Goal: Find specific fact: Find specific fact

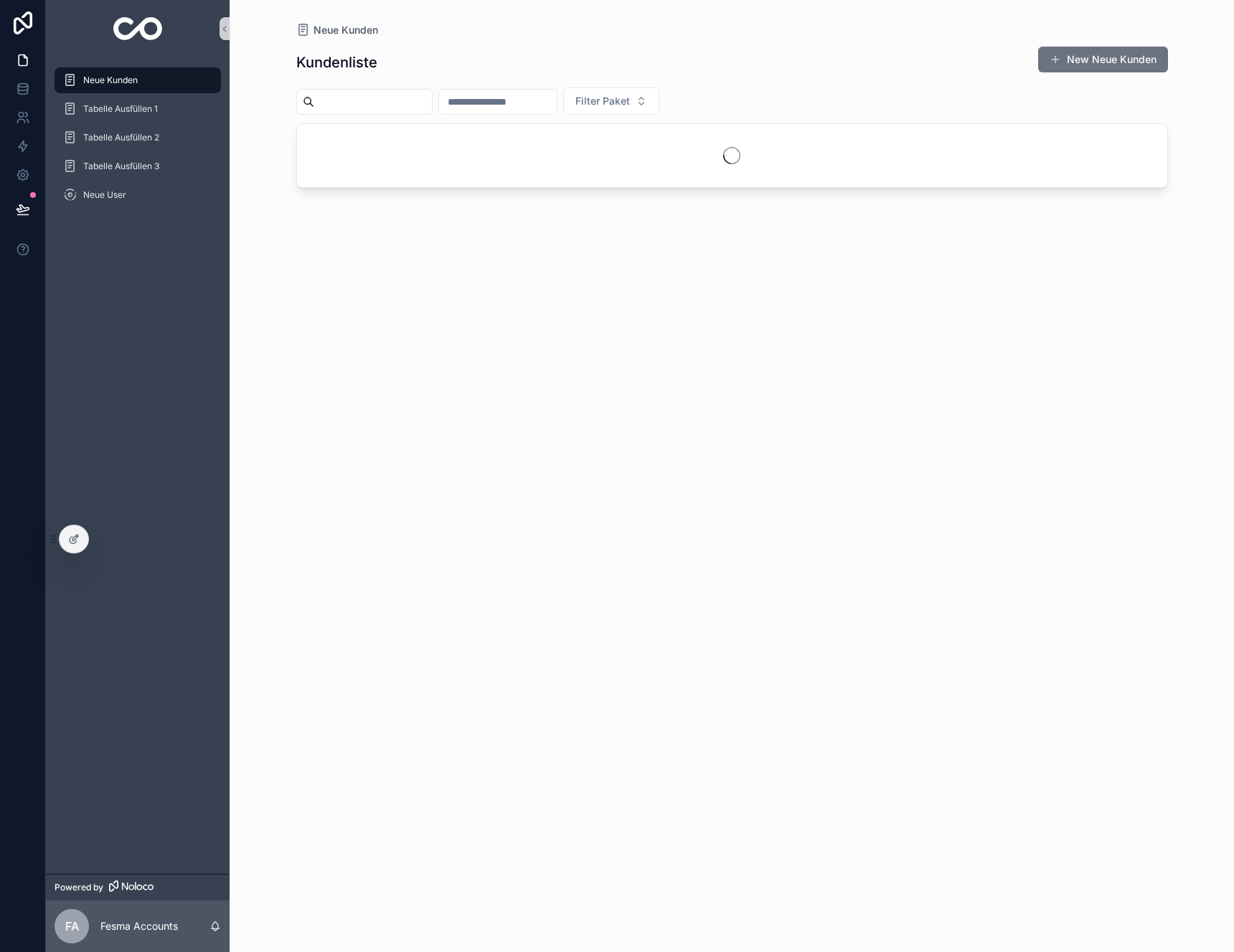
click at [506, 97] on input "scrollable content" at bounding box center [497, 102] width 117 height 20
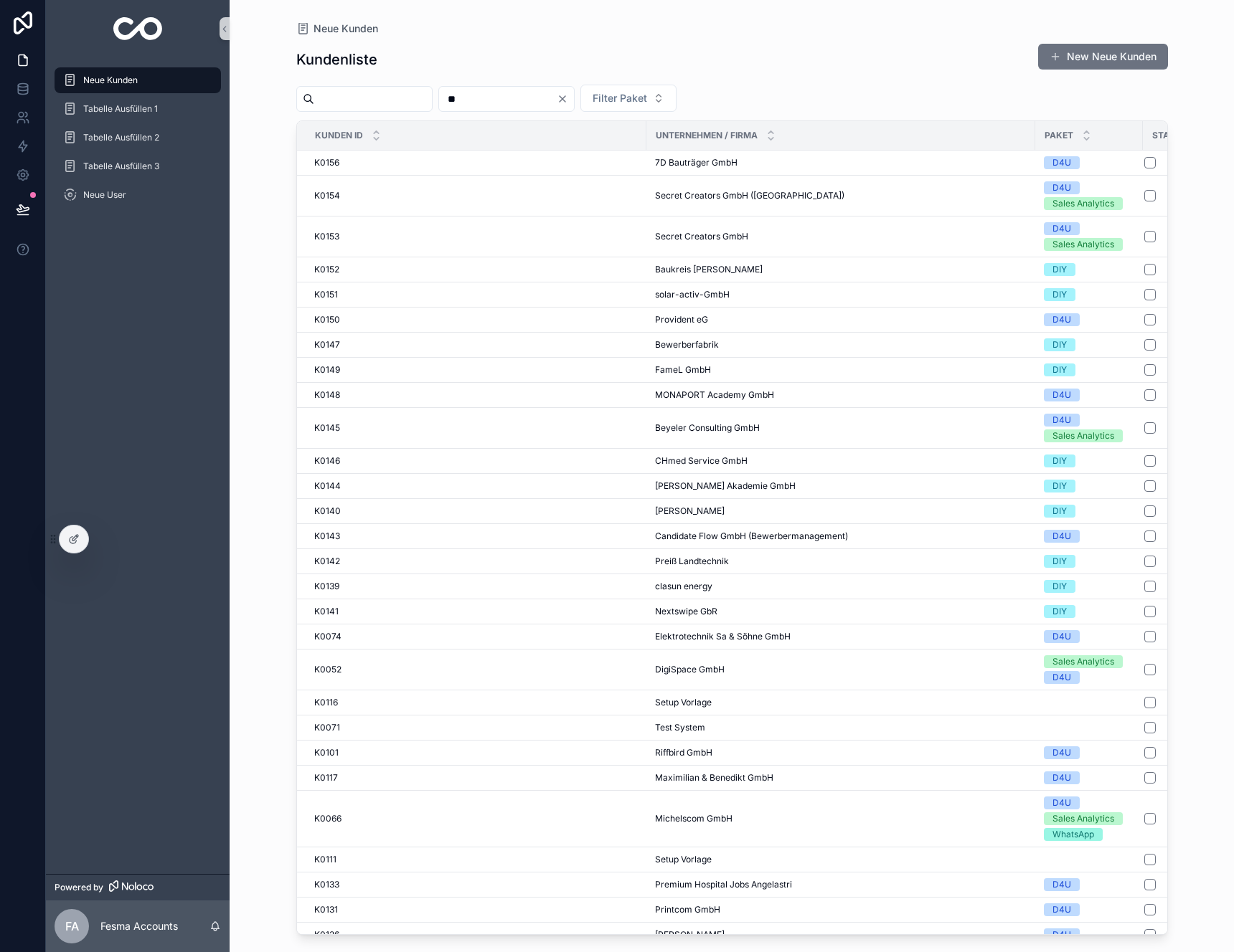
type input "**"
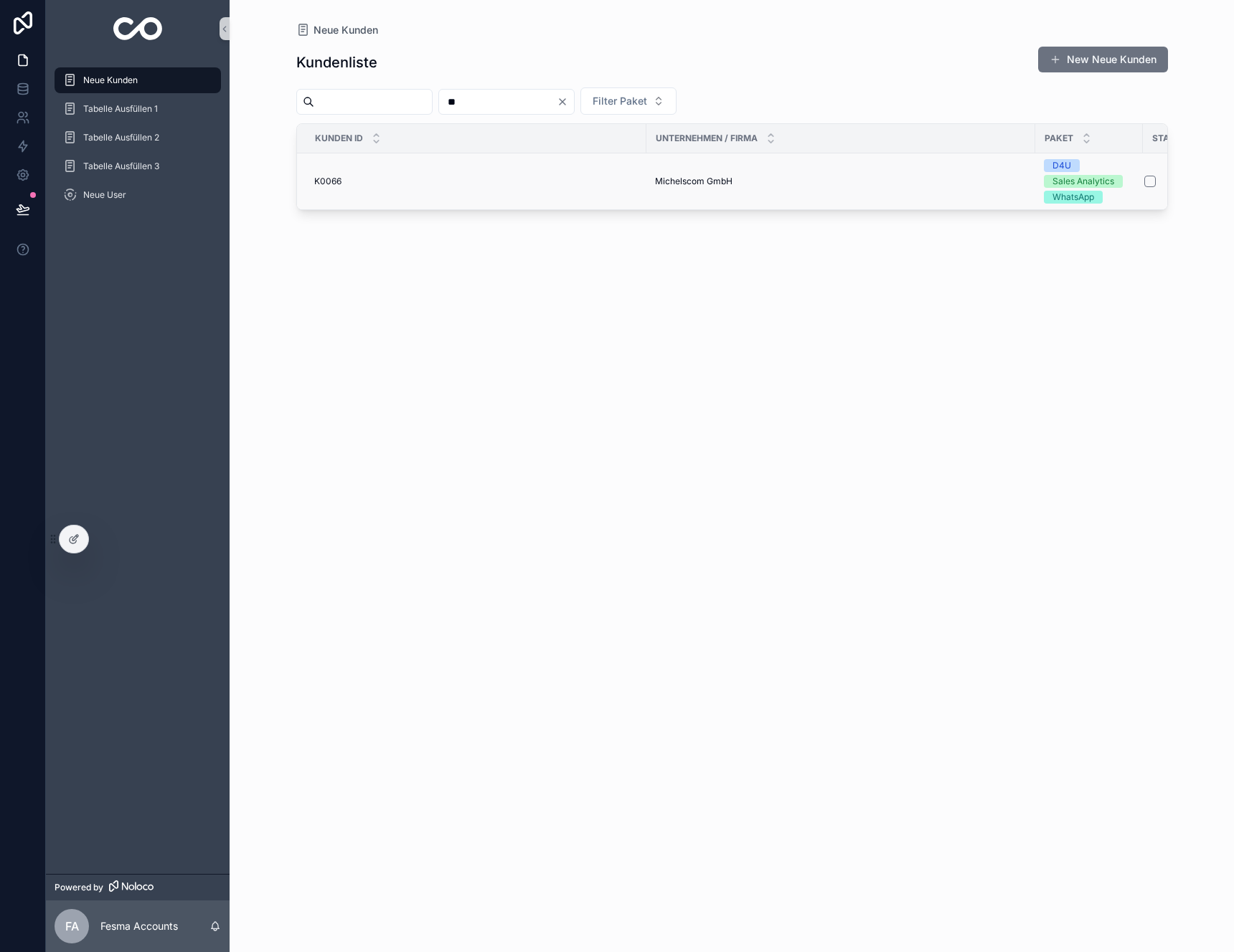
click at [358, 170] on td "K0066 K0066" at bounding box center [471, 181] width 350 height 57
click at [624, 183] on div "K0066 K0066" at bounding box center [476, 181] width 324 height 11
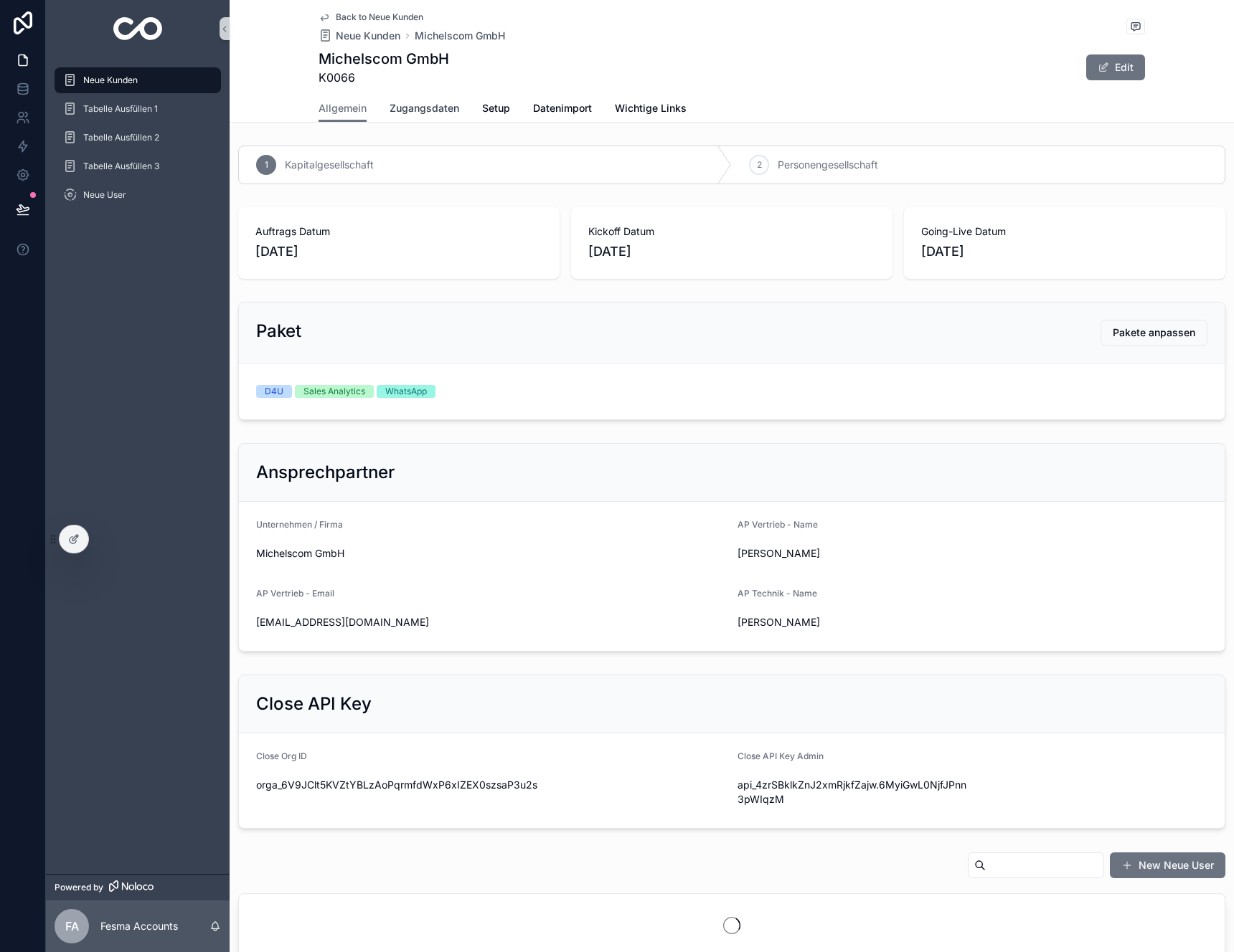
click at [399, 118] on link "Zugangsdaten" at bounding box center [424, 110] width 70 height 29
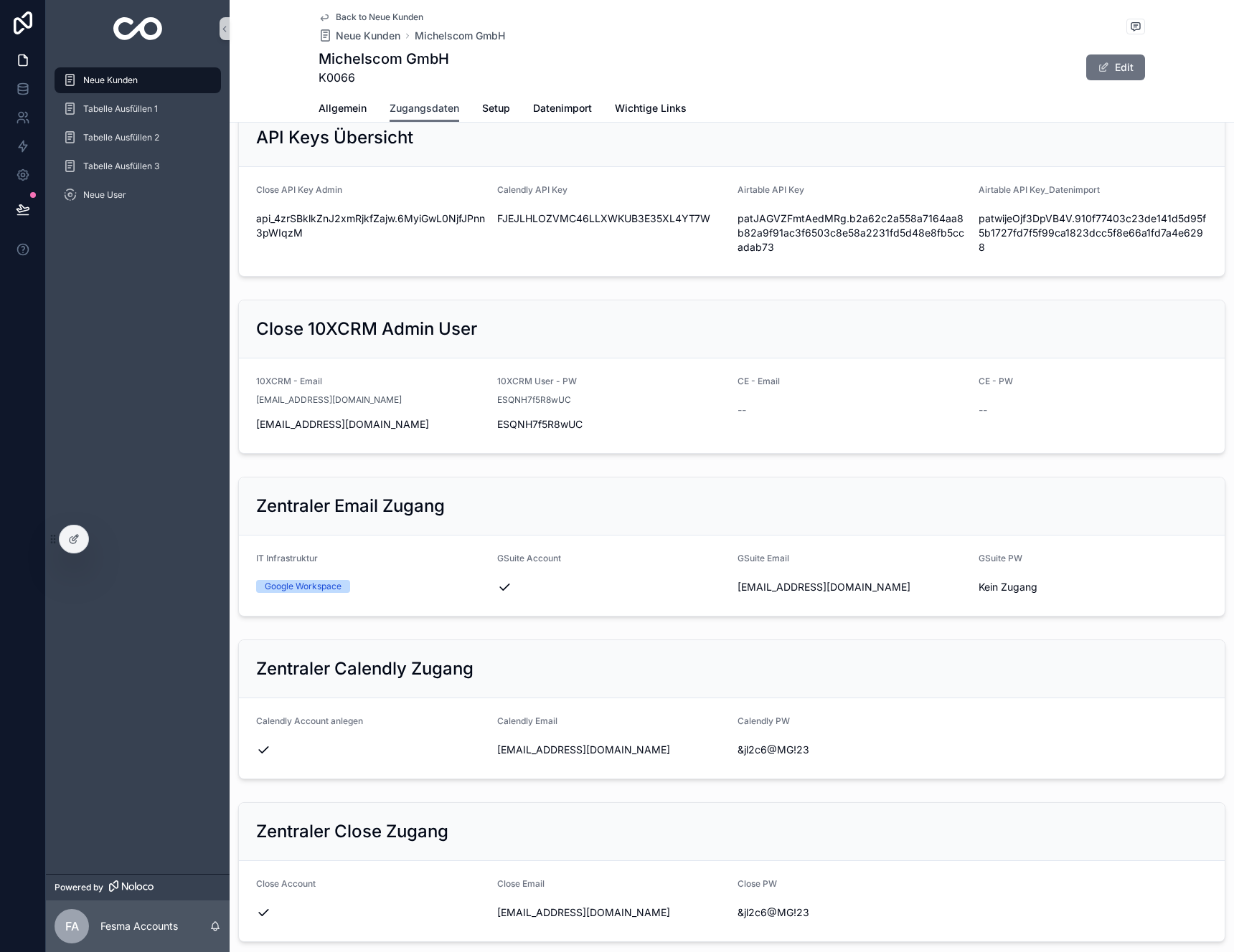
scroll to position [57, 0]
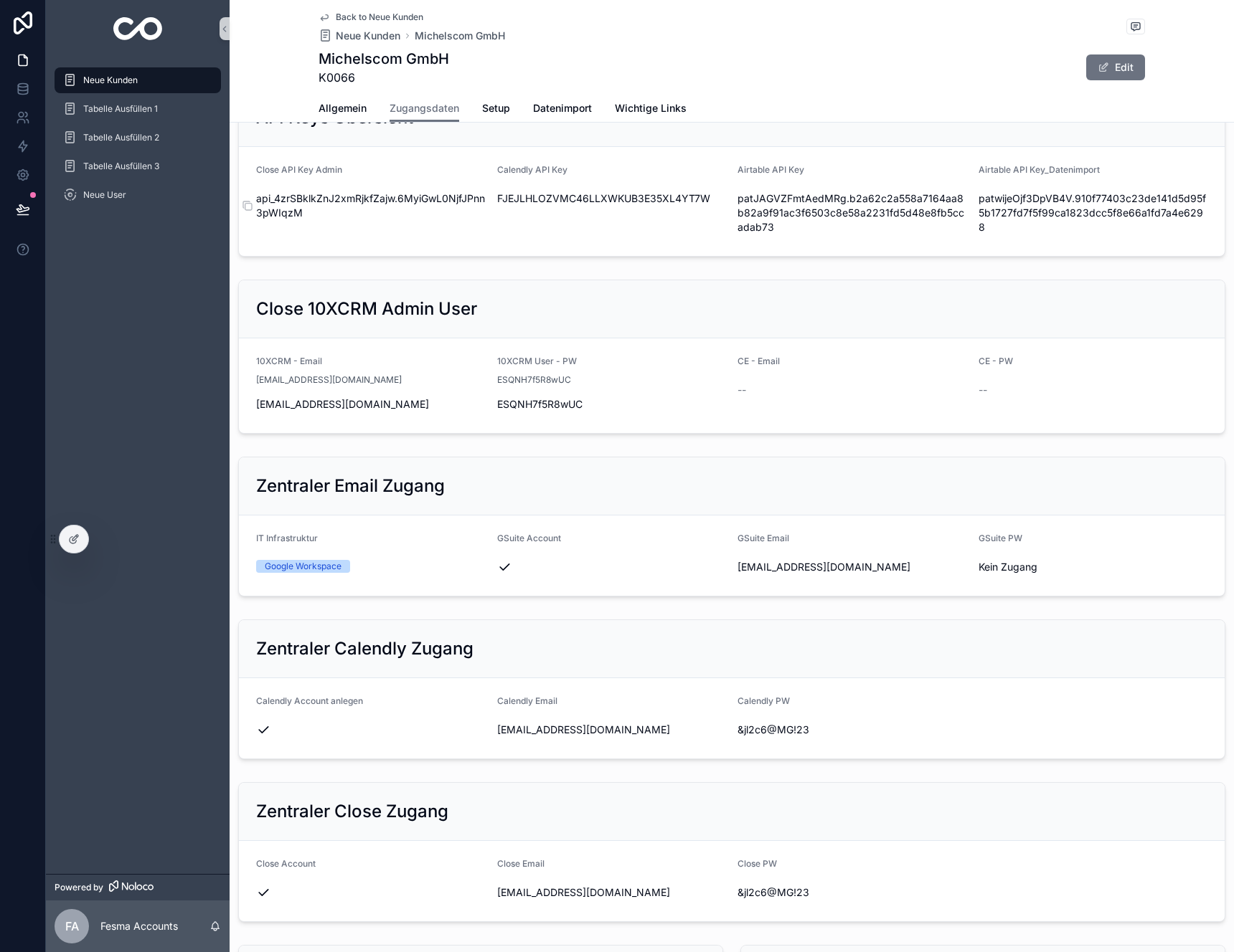
click at [359, 203] on span "api_4zrSBklkZnJ2xmRjkfZajw.6MyiGwL0NjfJPnn3pWIqzM" at bounding box center [370, 205] width 230 height 29
copy div "api_4zrSBklkZnJ2xmRjkfZajw.6MyiGwL0NjfJPnn3pWIqzM"
